Goal: Communication & Community: Ask a question

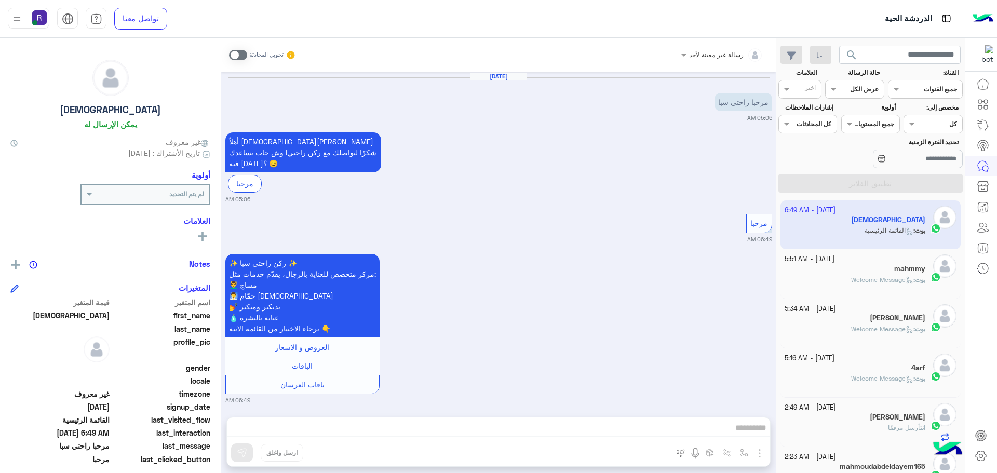
scroll to position [391, 0]
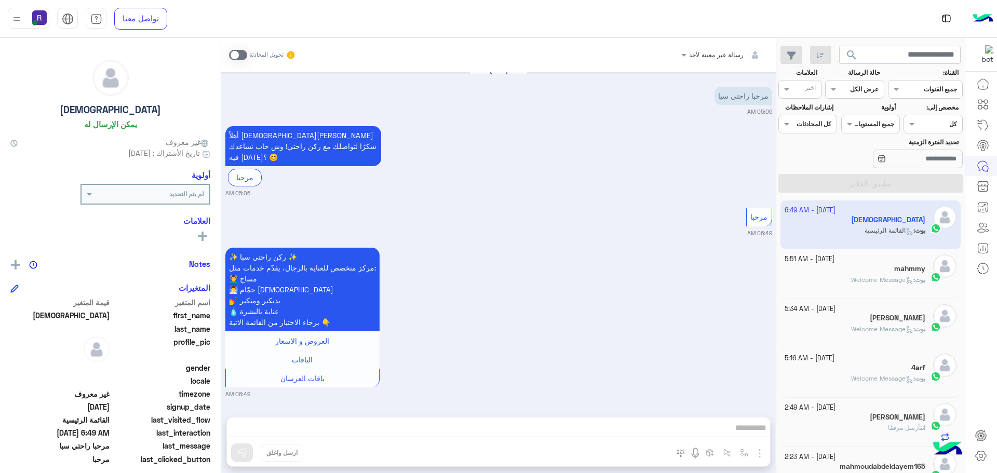
scroll to position [391, 0]
